Goal: Information Seeking & Learning: Learn about a topic

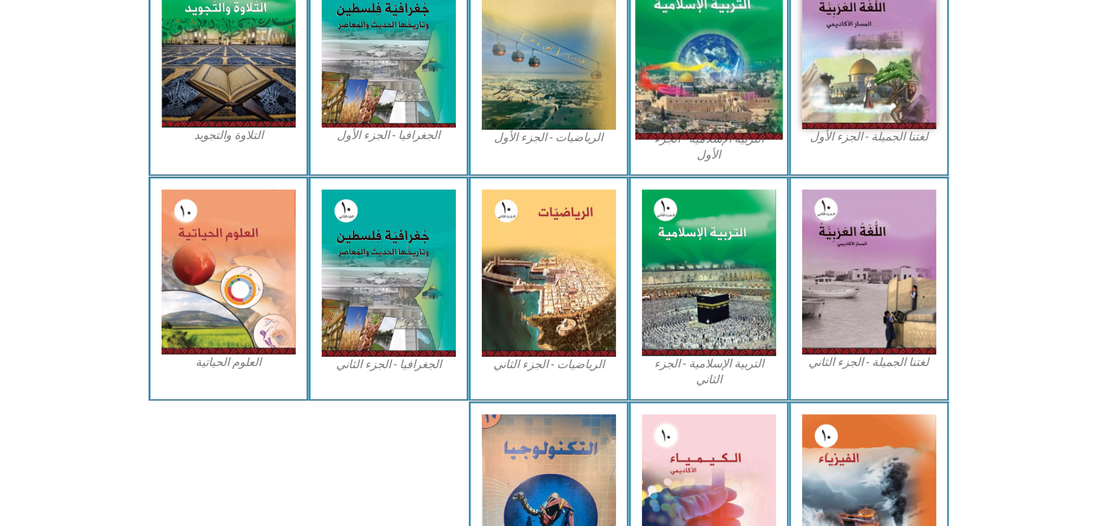
scroll to position [504, 0]
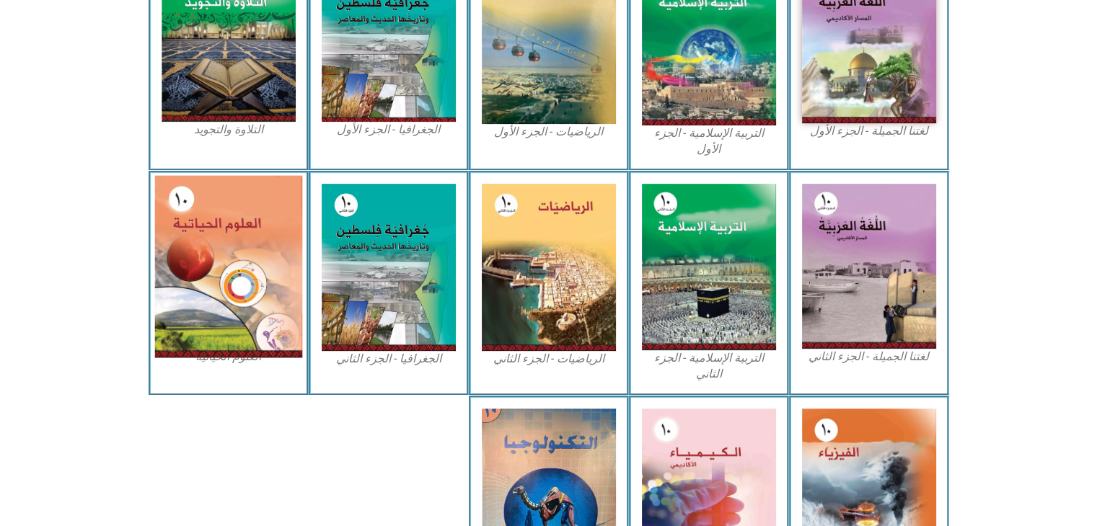
click at [245, 233] on img at bounding box center [228, 266] width 148 height 182
click at [234, 253] on img at bounding box center [228, 266] width 148 height 182
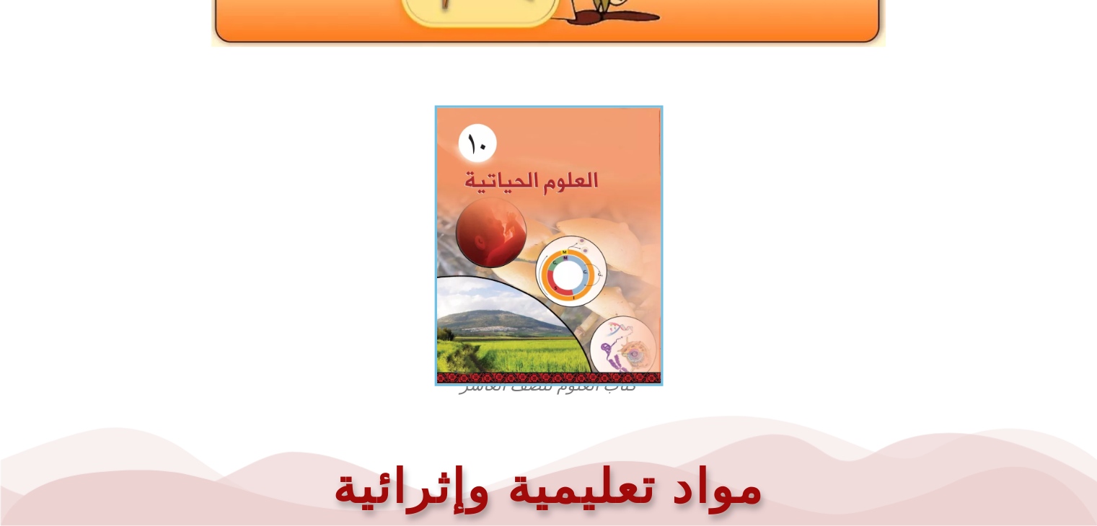
scroll to position [361, 0]
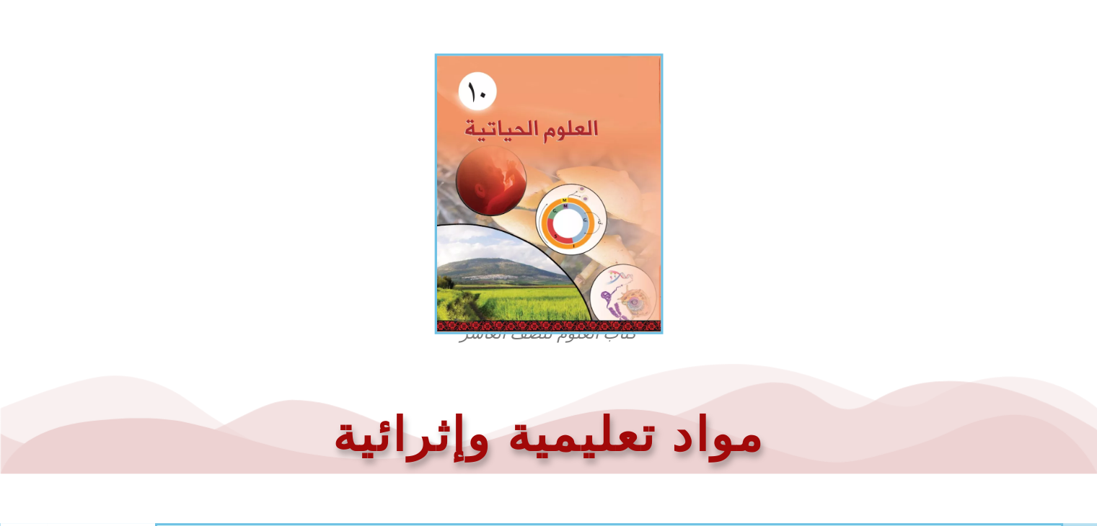
click at [516, 262] on img at bounding box center [548, 193] width 229 height 281
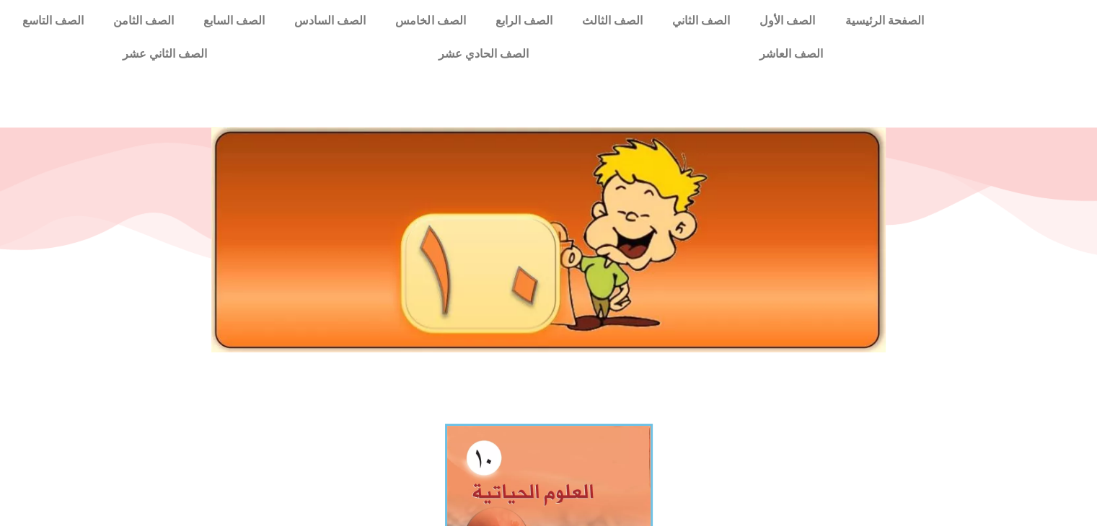
scroll to position [0, 0]
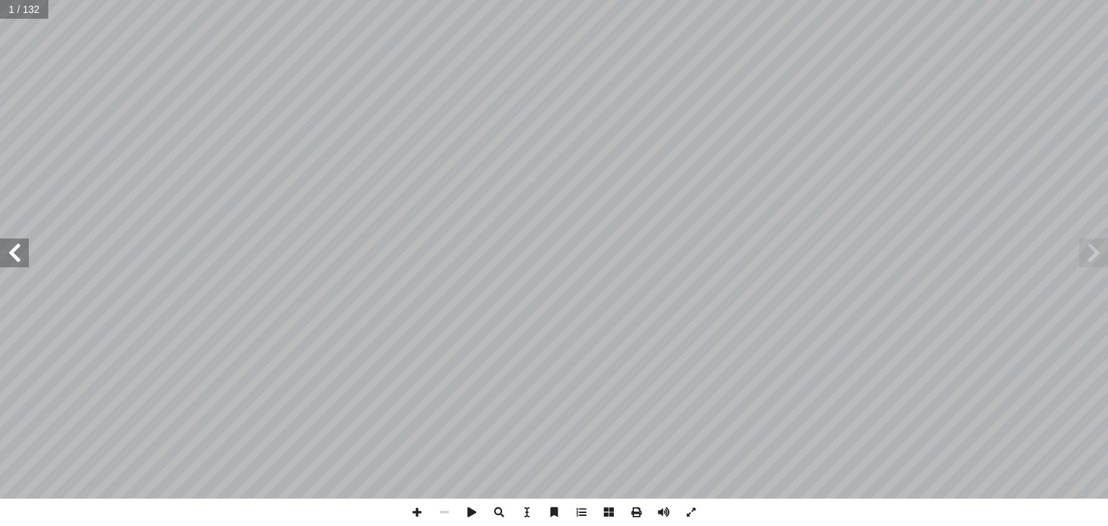
click at [9, 246] on span at bounding box center [14, 253] width 29 height 29
click at [9, 244] on span at bounding box center [14, 253] width 29 height 29
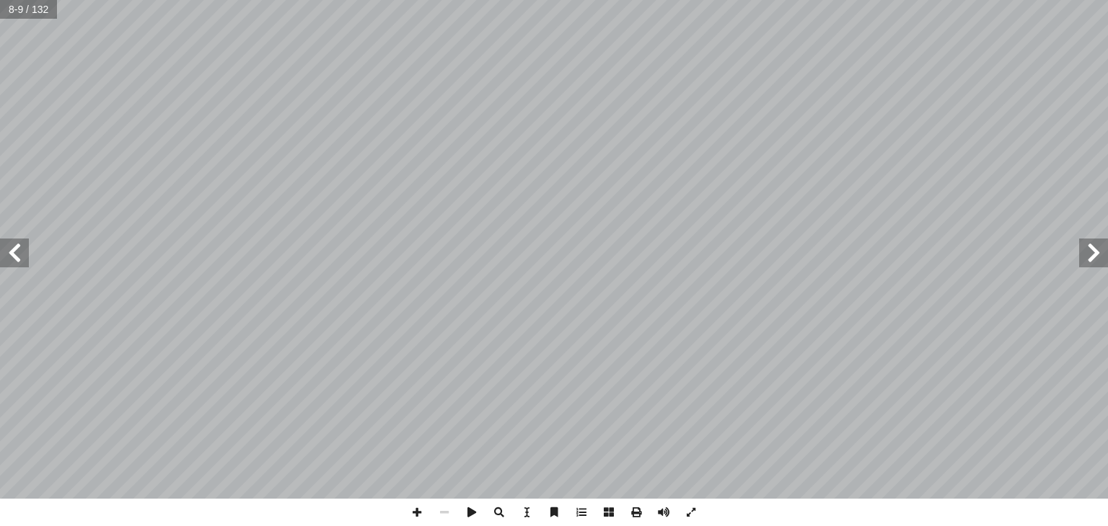
click at [9, 244] on span at bounding box center [14, 253] width 29 height 29
click at [604, 512] on span at bounding box center [608, 512] width 27 height 27
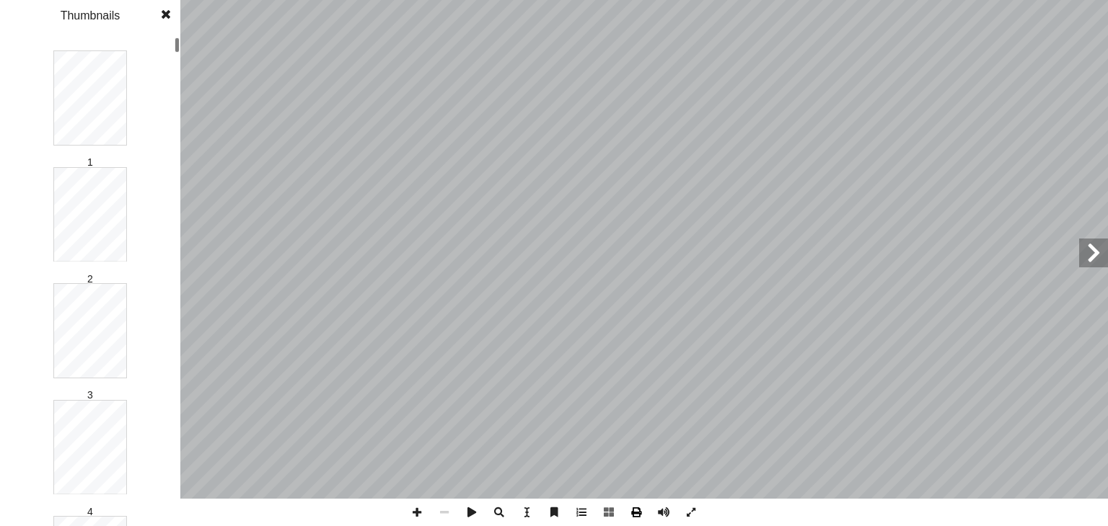
click at [638, 514] on span at bounding box center [635, 512] width 27 height 27
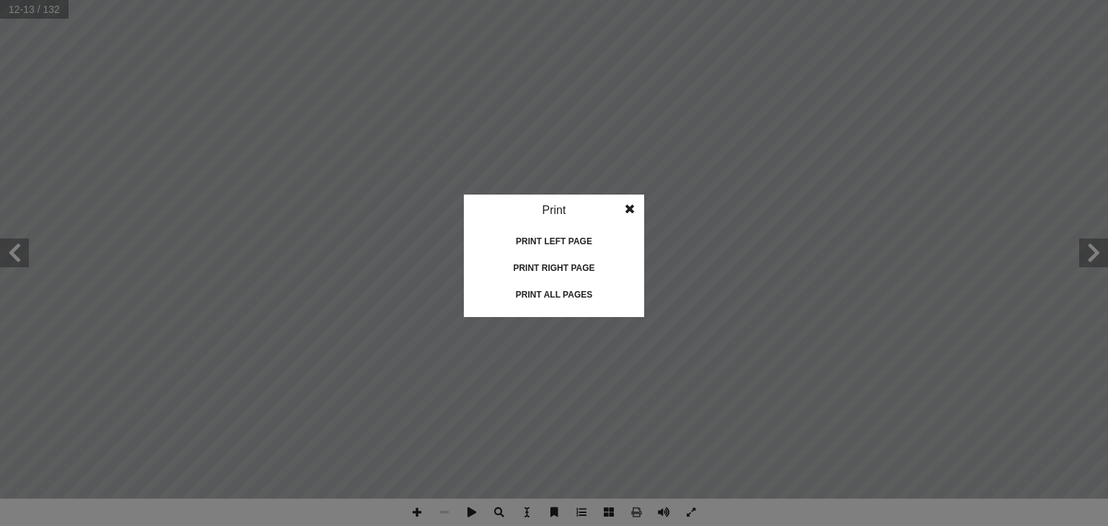
click at [560, 232] on div "Print left page" at bounding box center [554, 241] width 144 height 23
click at [540, 263] on div "Print right page" at bounding box center [554, 268] width 144 height 23
click at [627, 208] on span at bounding box center [630, 209] width 26 height 29
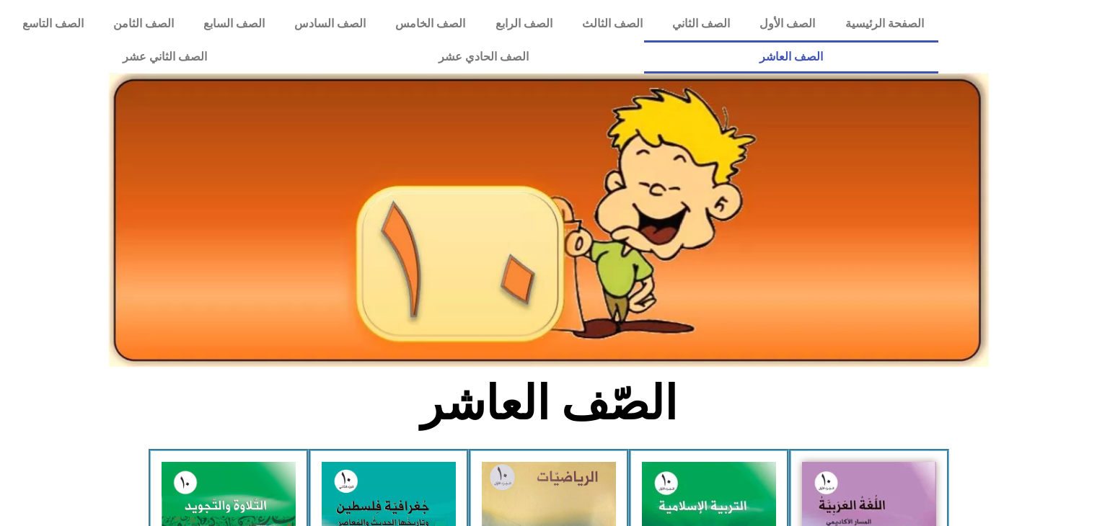
scroll to position [504, 0]
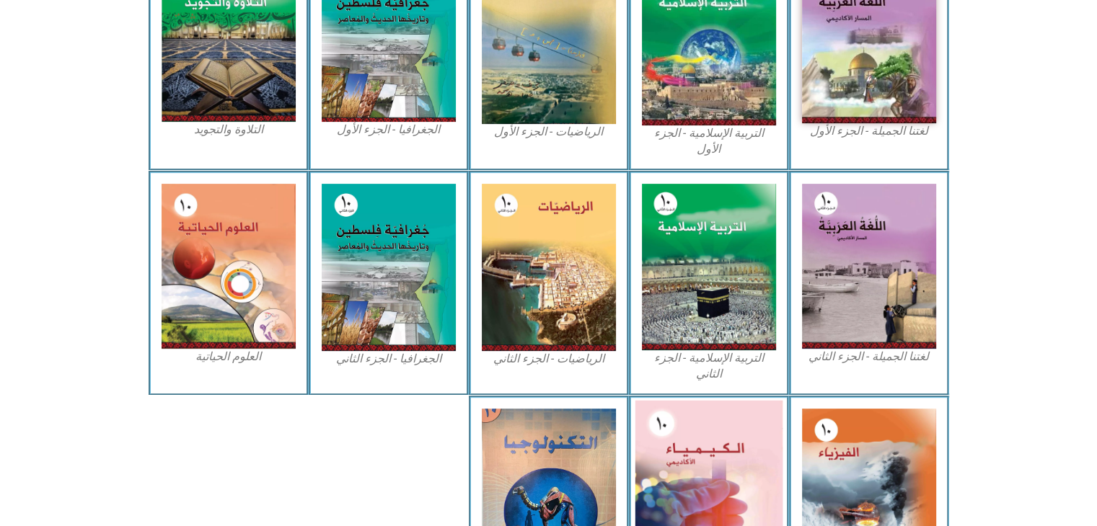
click at [724, 433] on img at bounding box center [709, 491] width 148 height 182
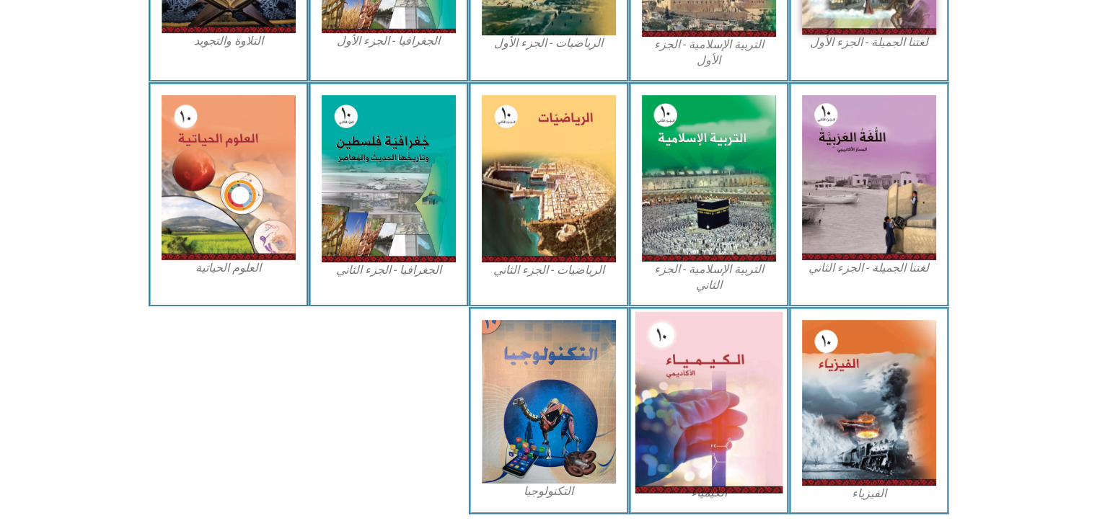
scroll to position [627, 0]
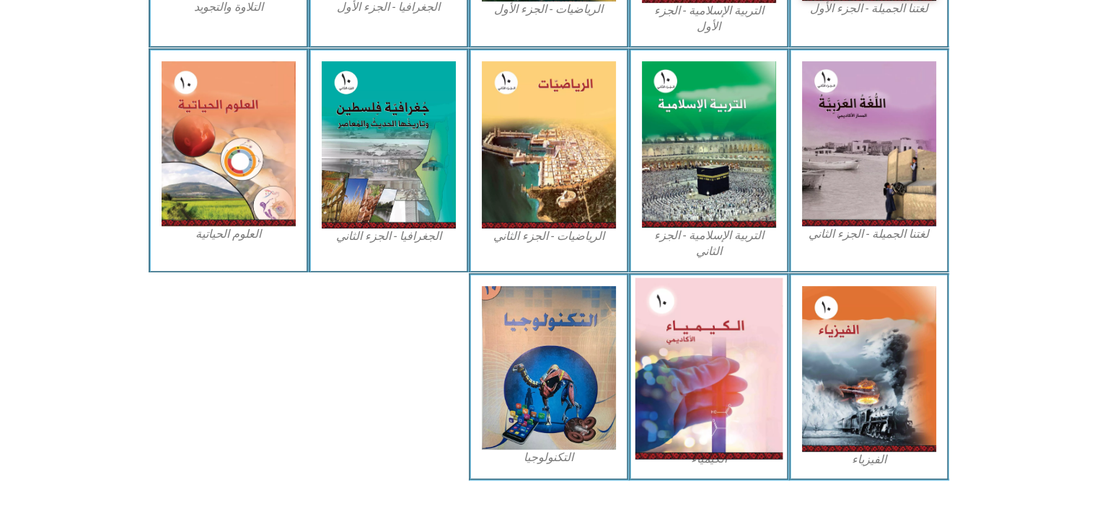
click at [727, 401] on img at bounding box center [709, 369] width 148 height 182
click at [727, 384] on img at bounding box center [709, 369] width 148 height 182
click at [689, 393] on img at bounding box center [709, 369] width 148 height 182
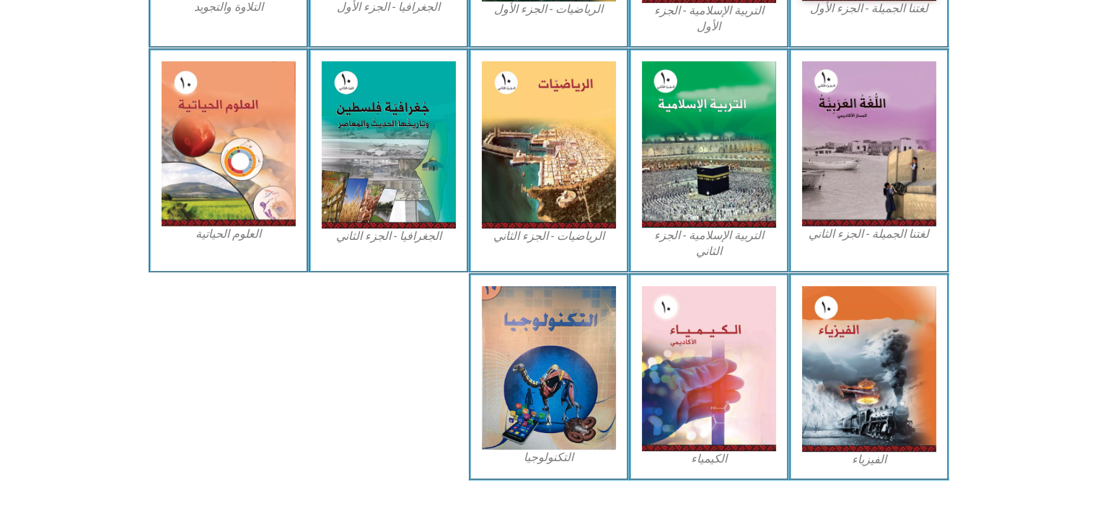
click at [713, 451] on figcaption "الكيمياء" at bounding box center [709, 459] width 134 height 16
